Goal: Check status: Check status

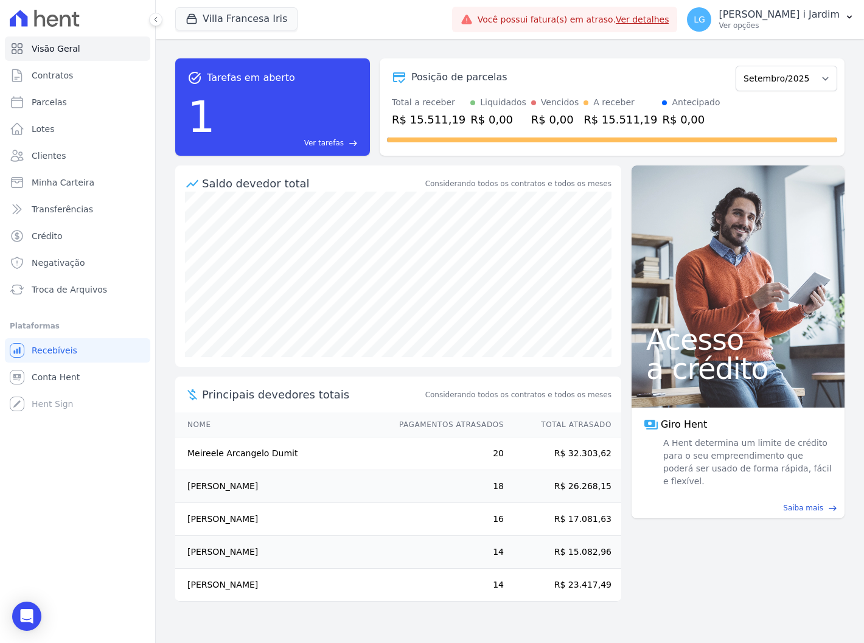
click at [411, 147] on div "Posição de parcelas Março/2024 Abril/2024 Maio/2024 Junho/2024 Julho/2024 Agost…" at bounding box center [612, 106] width 465 height 97
click at [253, 23] on button "Villa Francesa Iris" at bounding box center [236, 18] width 122 height 23
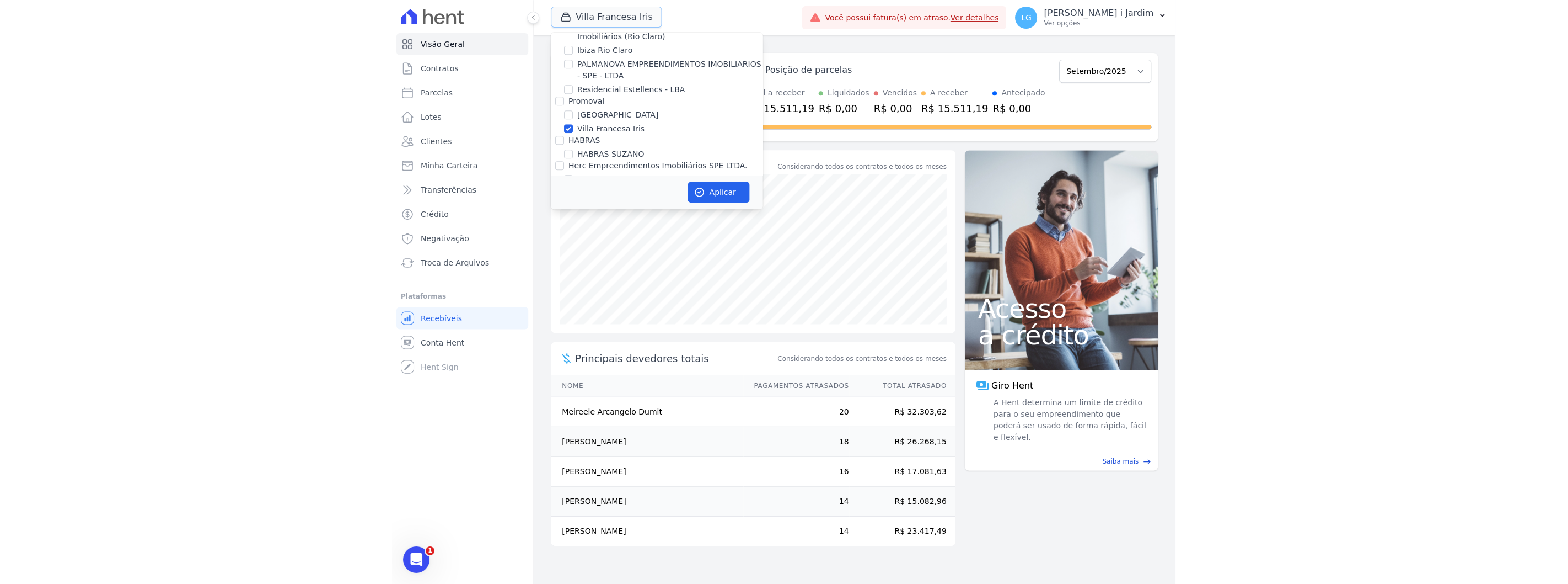
scroll to position [1226, 0]
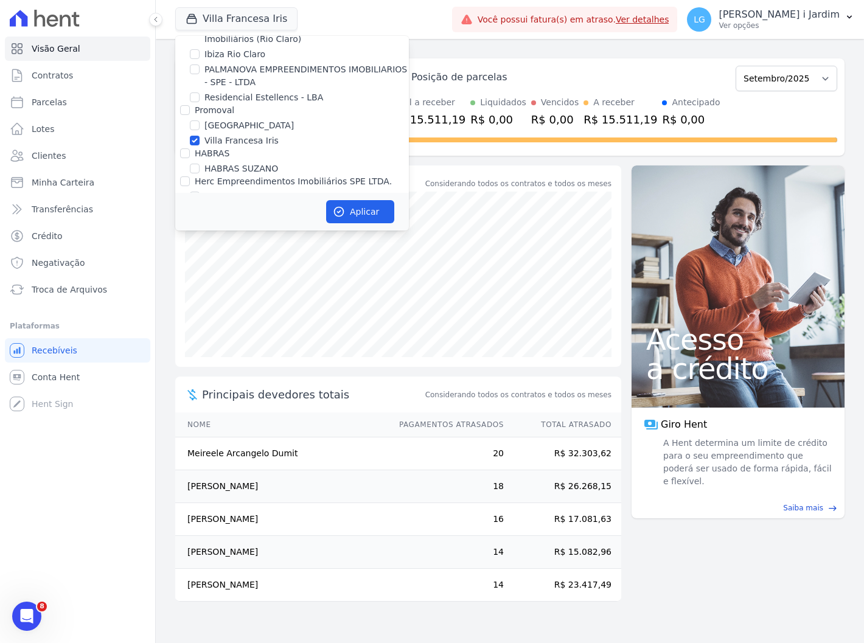
click at [217, 134] on label "Villa Francesa Iris" at bounding box center [241, 140] width 74 height 13
click at [200, 136] on input "Villa Francesa Iris" at bounding box center [195, 141] width 10 height 10
checkbox input "false"
click at [218, 119] on label "[GEOGRAPHIC_DATA]" at bounding box center [248, 125] width 89 height 13
click at [200, 120] on input "[GEOGRAPHIC_DATA]" at bounding box center [195, 125] width 10 height 10
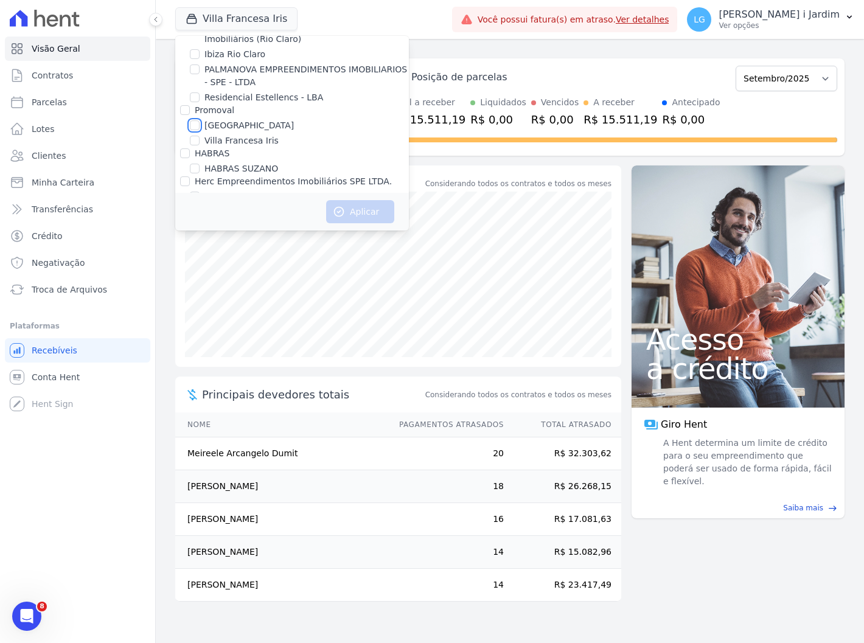
checkbox input "true"
click at [344, 206] on icon "button" at bounding box center [339, 212] width 12 height 12
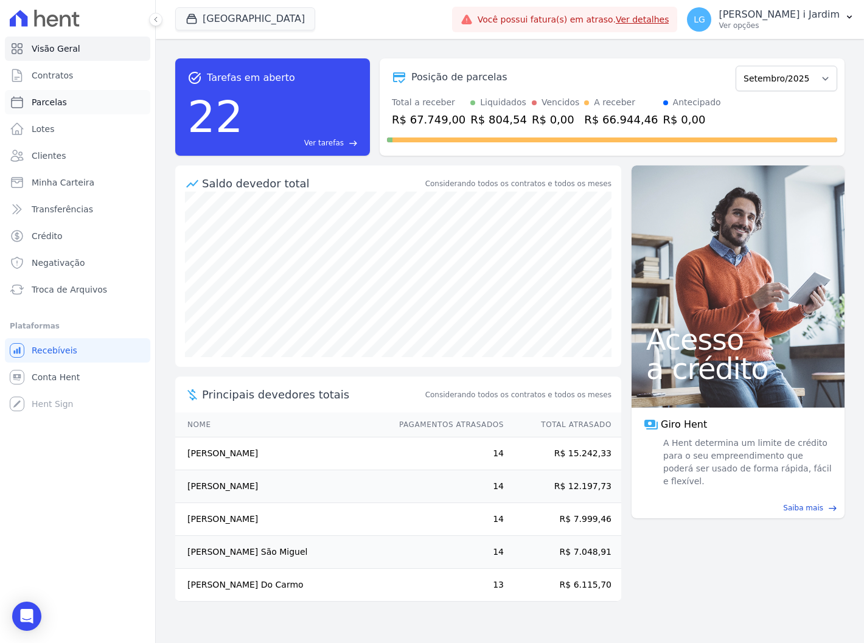
click at [85, 102] on link "Parcelas" at bounding box center [77, 102] width 145 height 24
select select
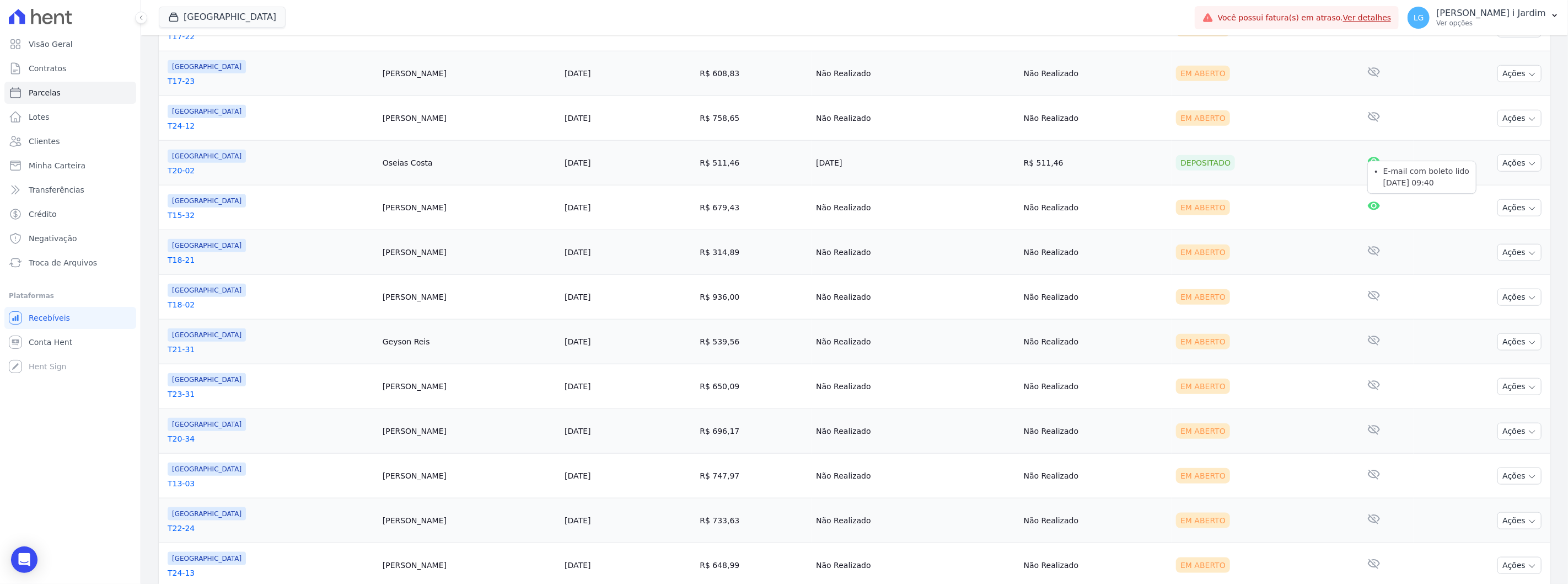
scroll to position [911, 0]
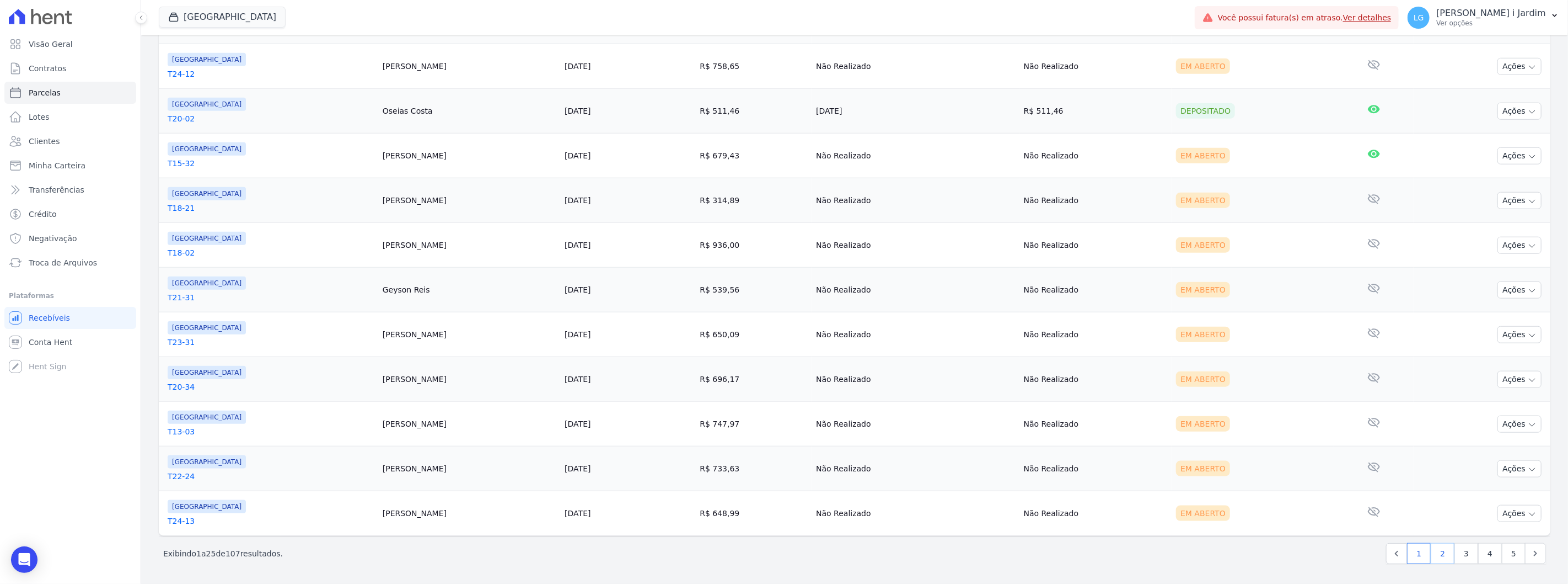
click at [782, 564] on link "2" at bounding box center [1443, 553] width 24 height 21
select select
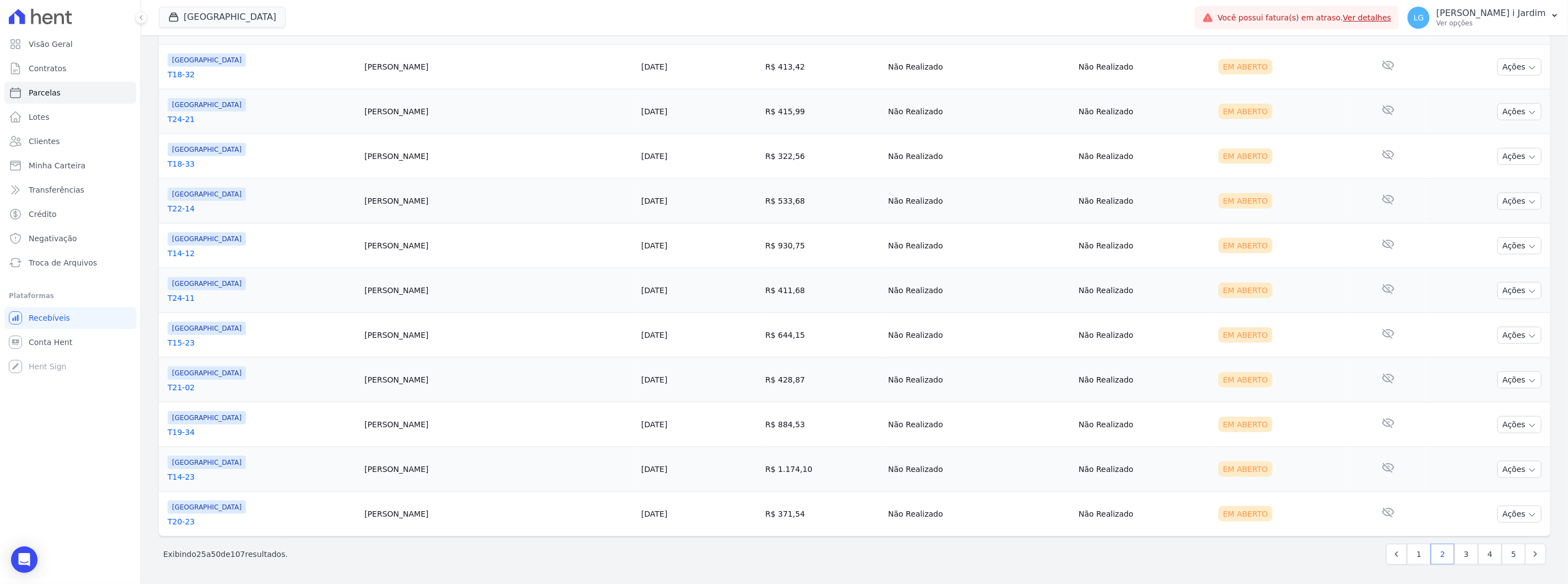
scroll to position [911, 0]
click at [782, 546] on link "5" at bounding box center [1514, 553] width 24 height 21
select select
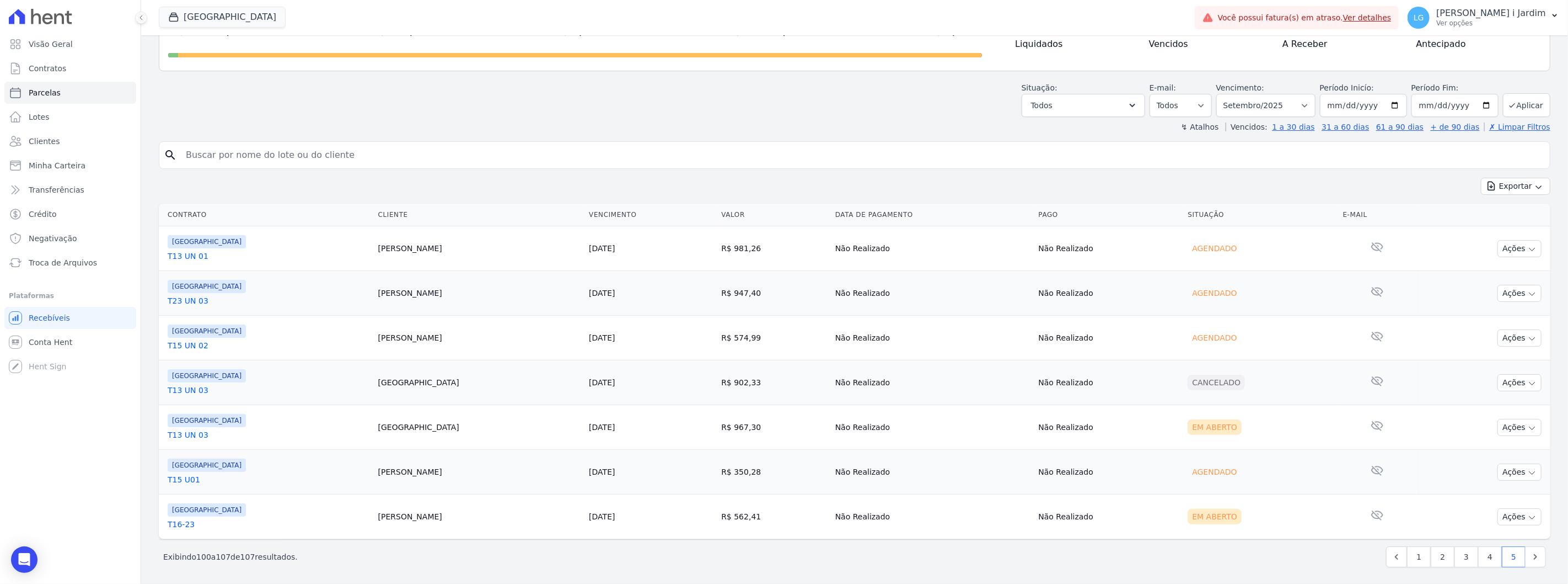
scroll to position [105, 0]
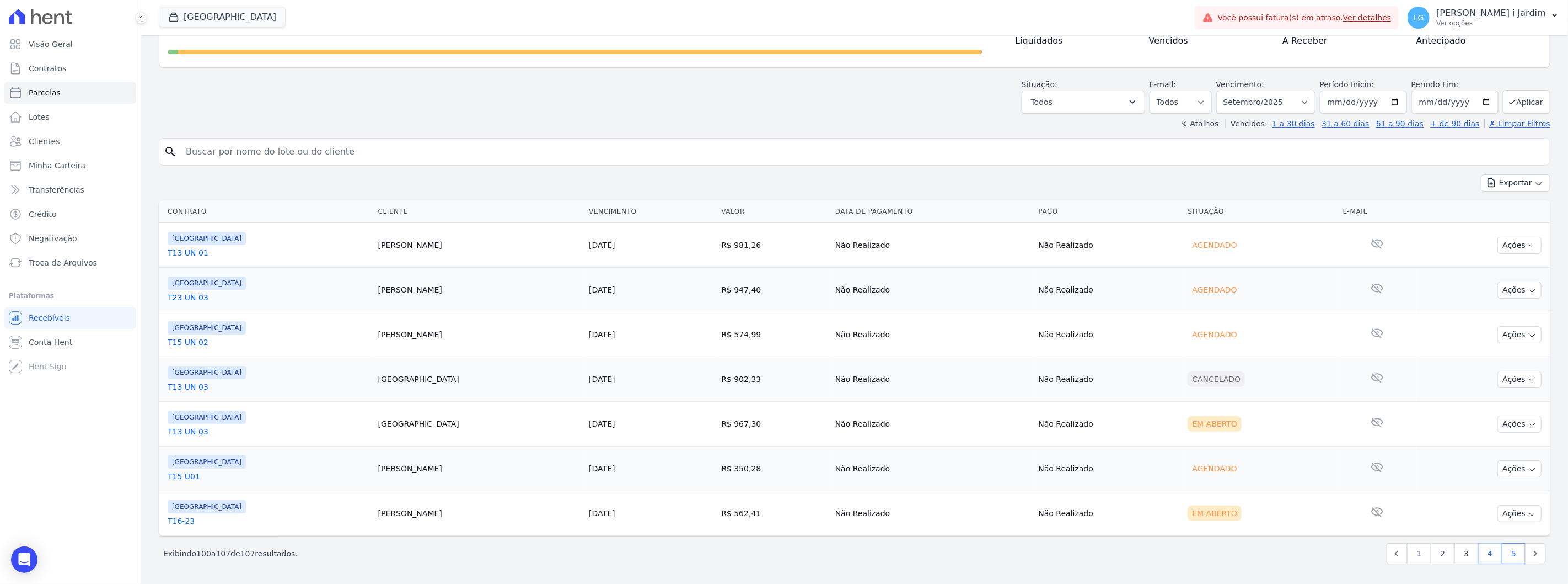
click at [782, 551] on link "4" at bounding box center [1490, 553] width 24 height 21
select select
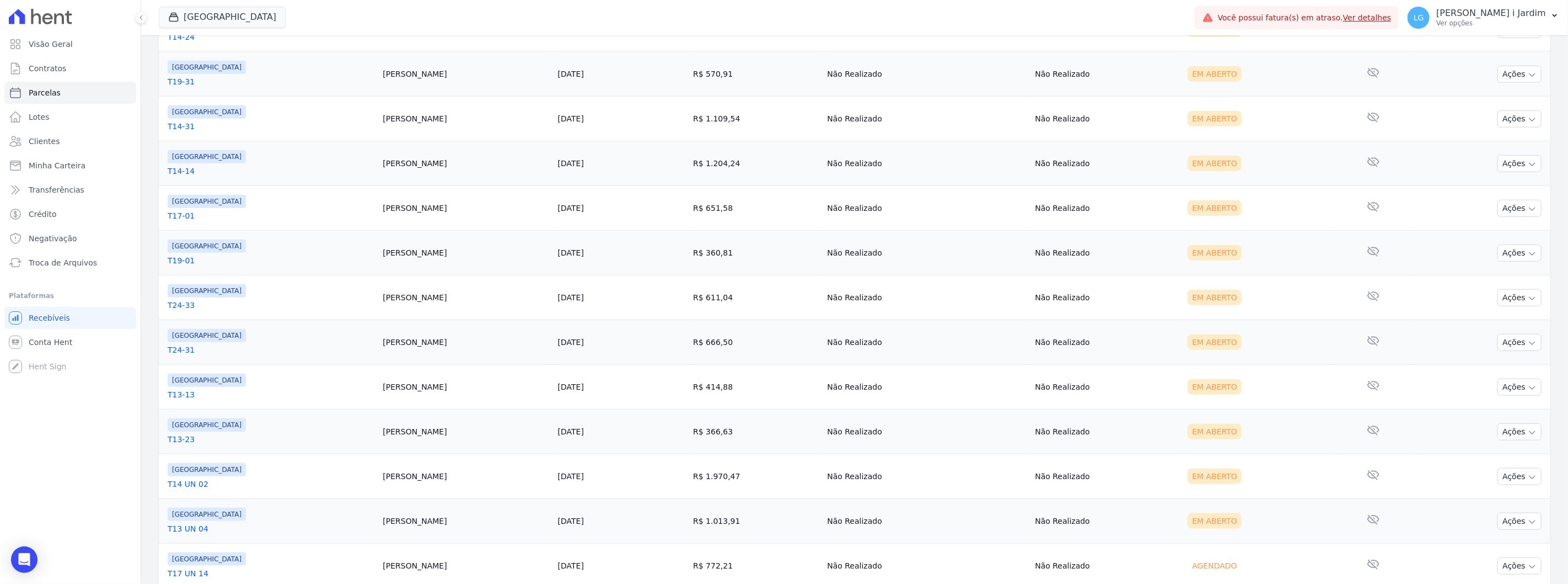
scroll to position [911, 0]
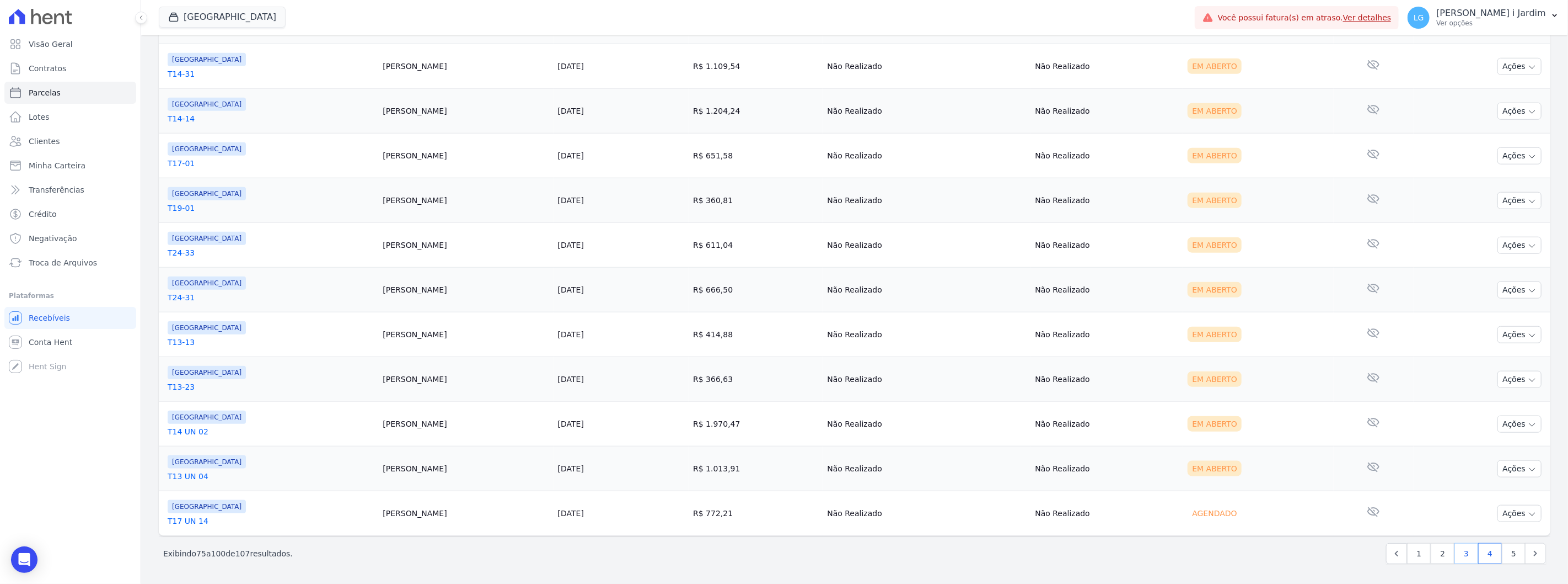
click at [782, 559] on link "3" at bounding box center [1466, 553] width 24 height 21
select select
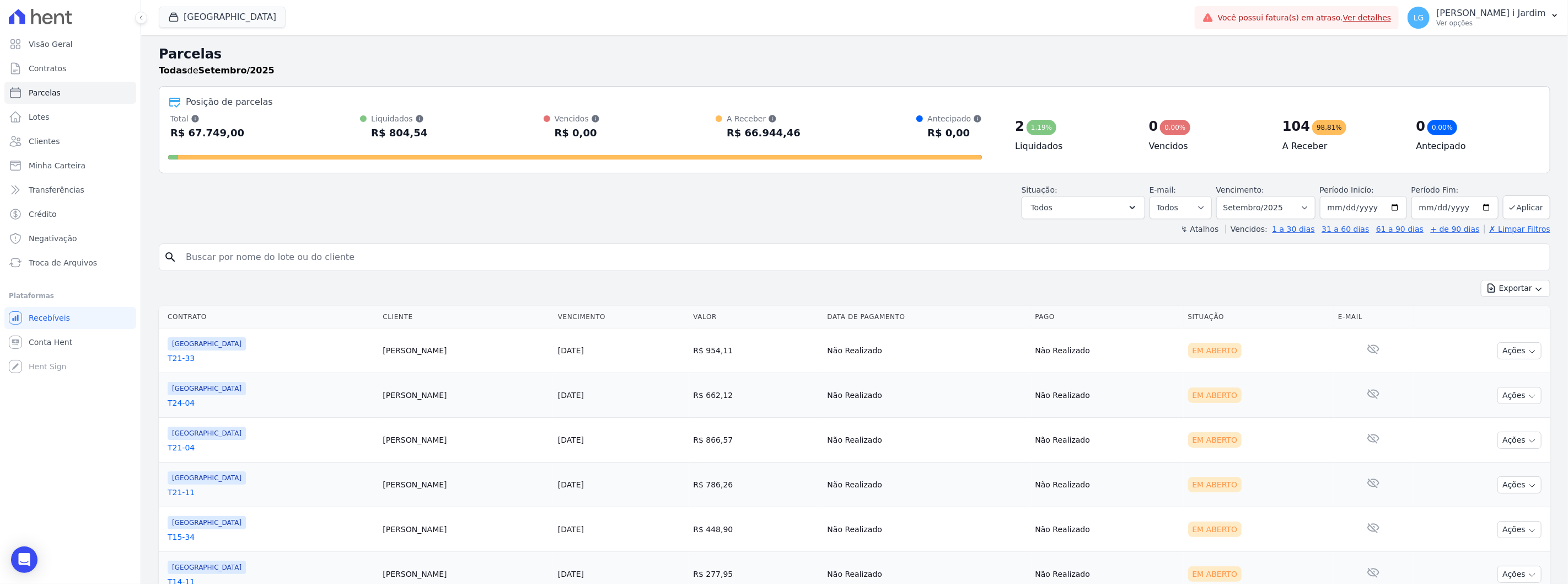
click at [782, 123] on div "1,19%" at bounding box center [1041, 127] width 30 height 15
